Goal: Task Accomplishment & Management: Manage account settings

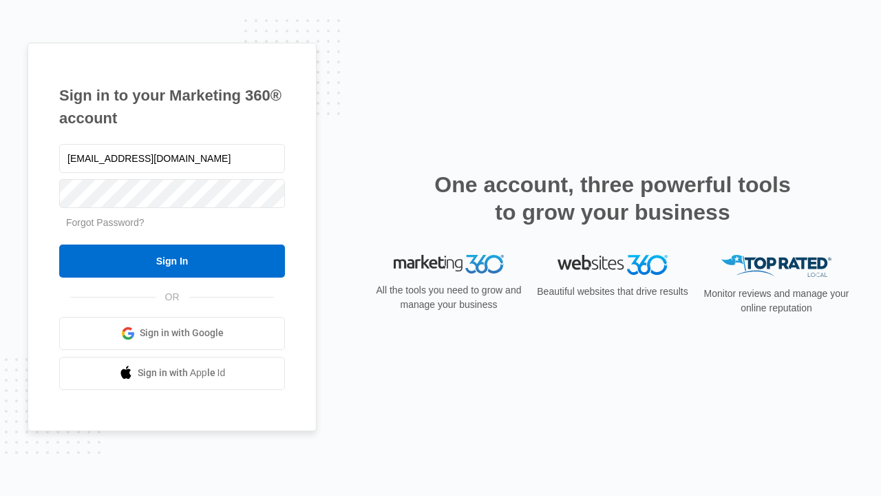
type input "[EMAIL_ADDRESS][DOMAIN_NAME]"
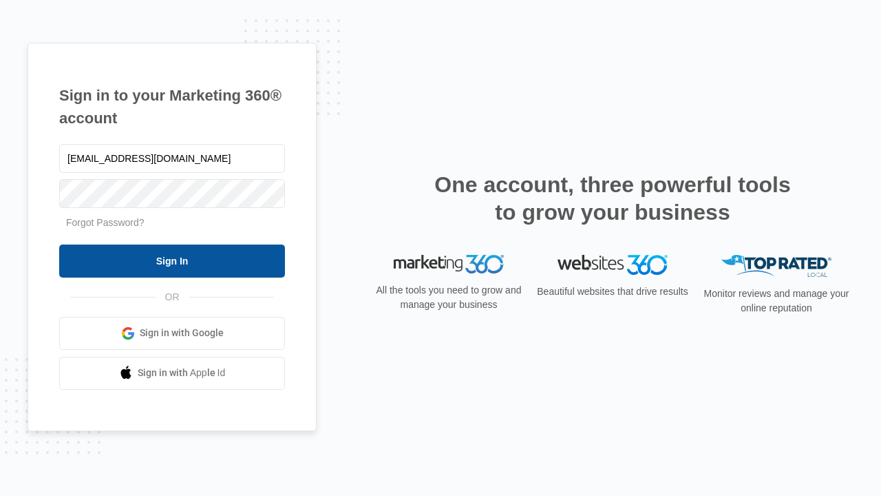
click at [172, 260] on input "Sign In" at bounding box center [172, 260] width 226 height 33
